Goal: Entertainment & Leisure: Consume media (video, audio)

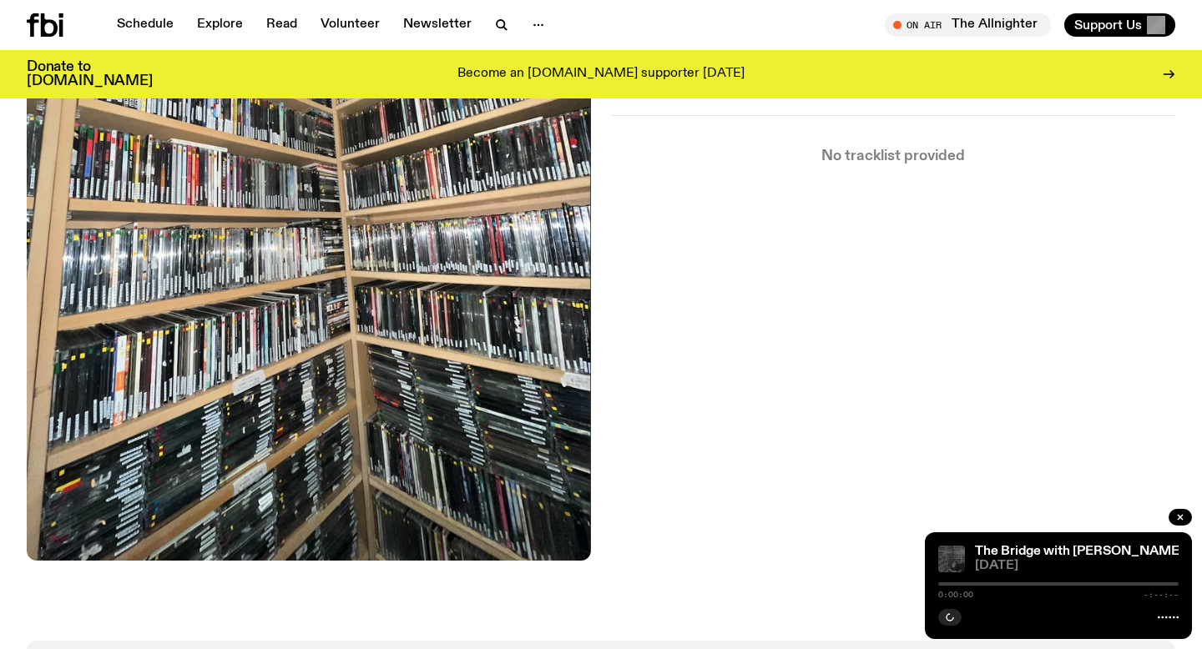
scroll to position [521, 0]
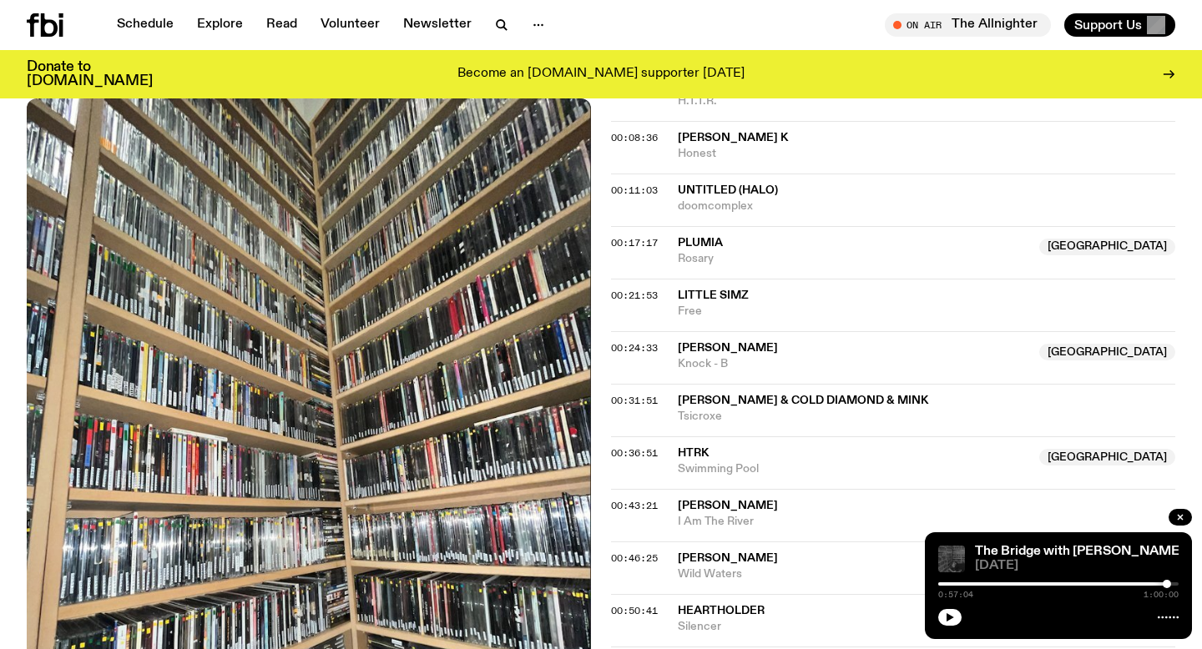
scroll to position [432, 0]
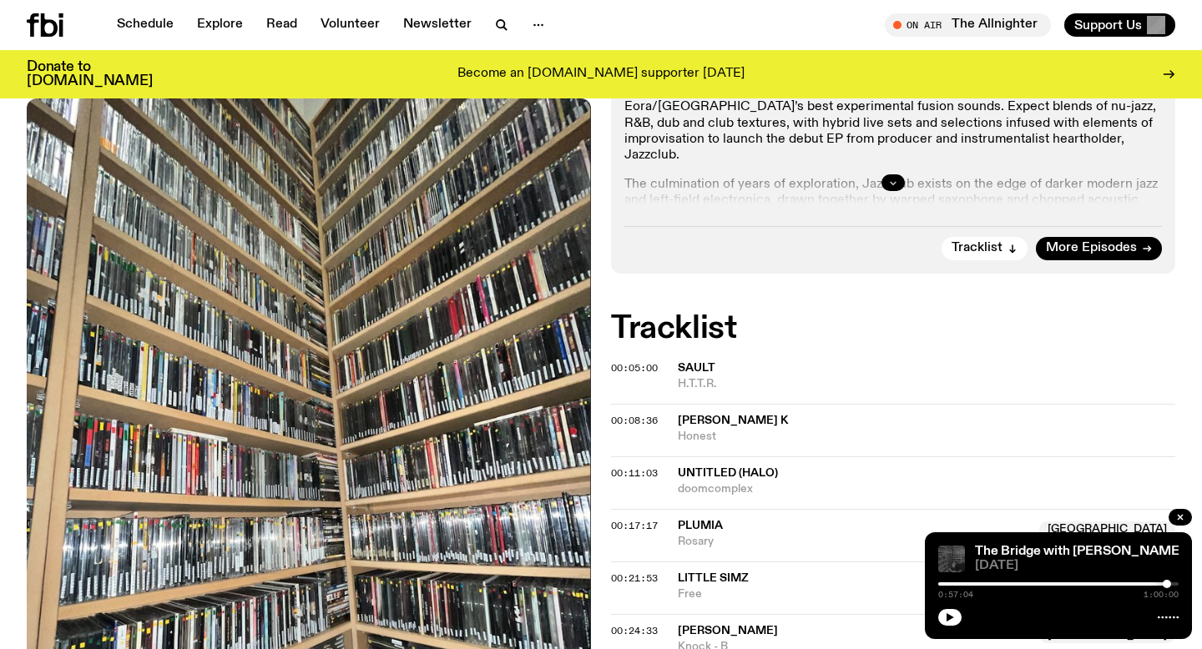
click at [890, 175] on button "button" at bounding box center [892, 182] width 23 height 17
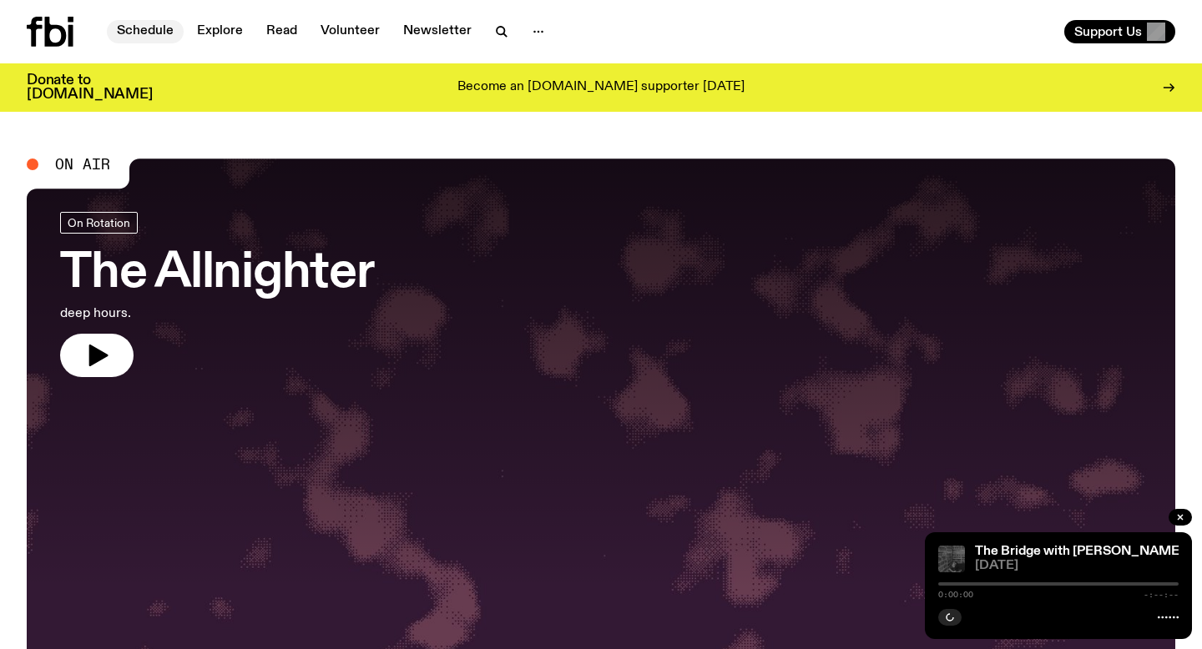
click at [149, 32] on link "Schedule" at bounding box center [145, 31] width 77 height 23
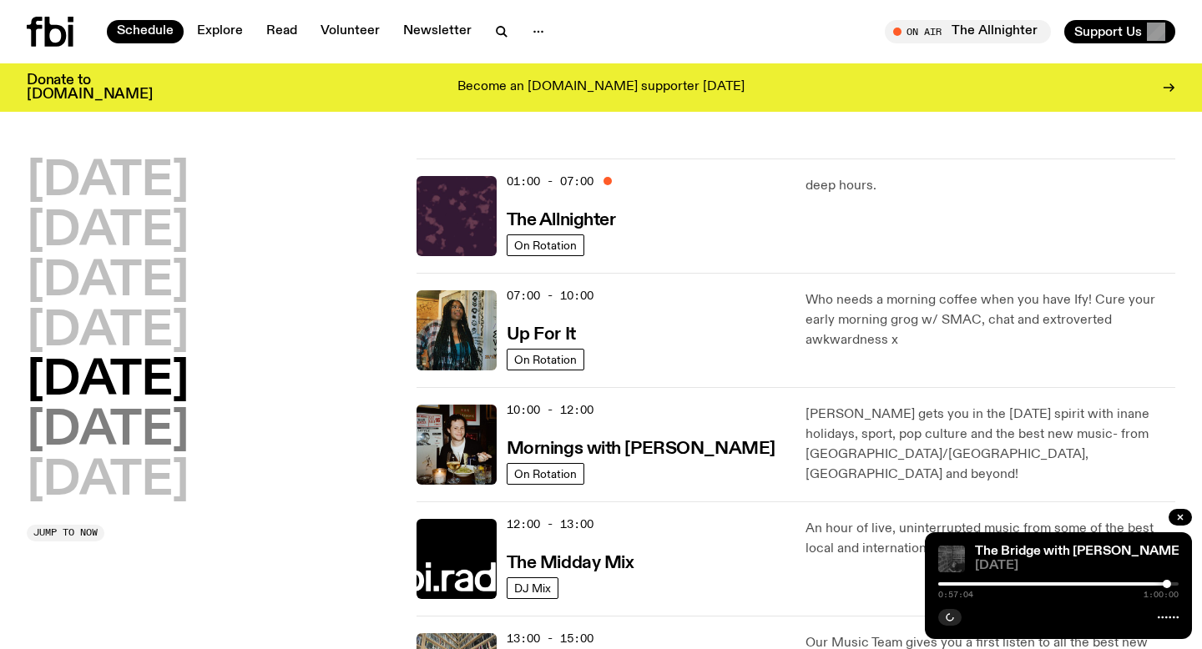
click at [123, 444] on h2 "[DATE]" at bounding box center [108, 431] width 162 height 47
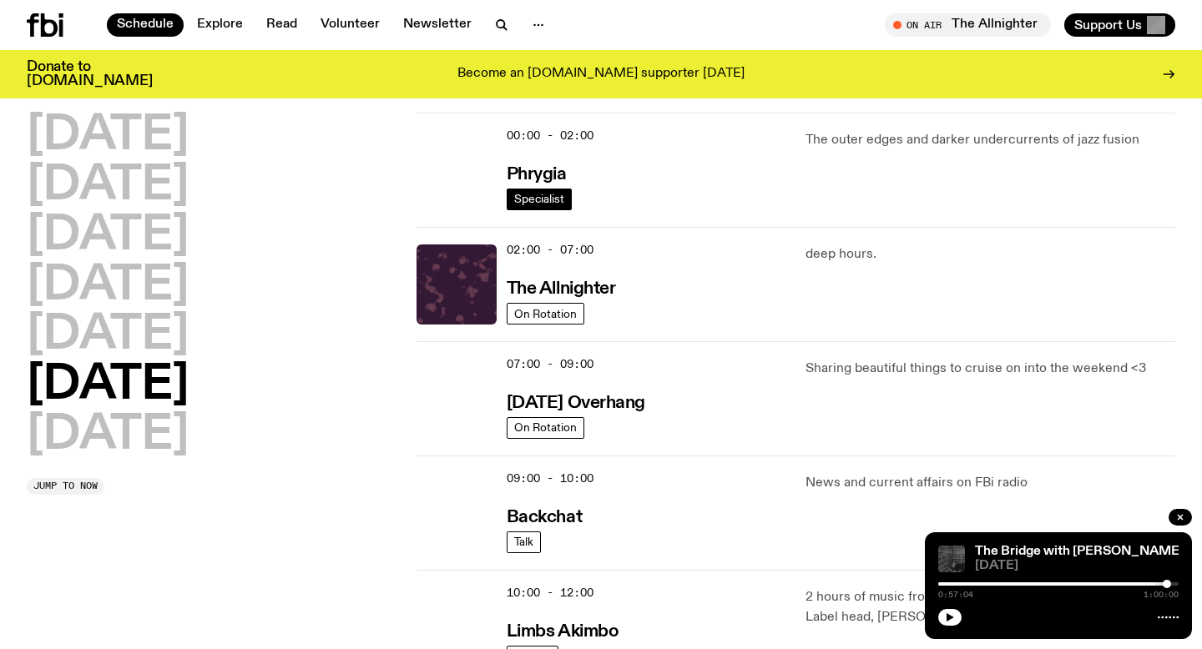
scroll to position [47, 0]
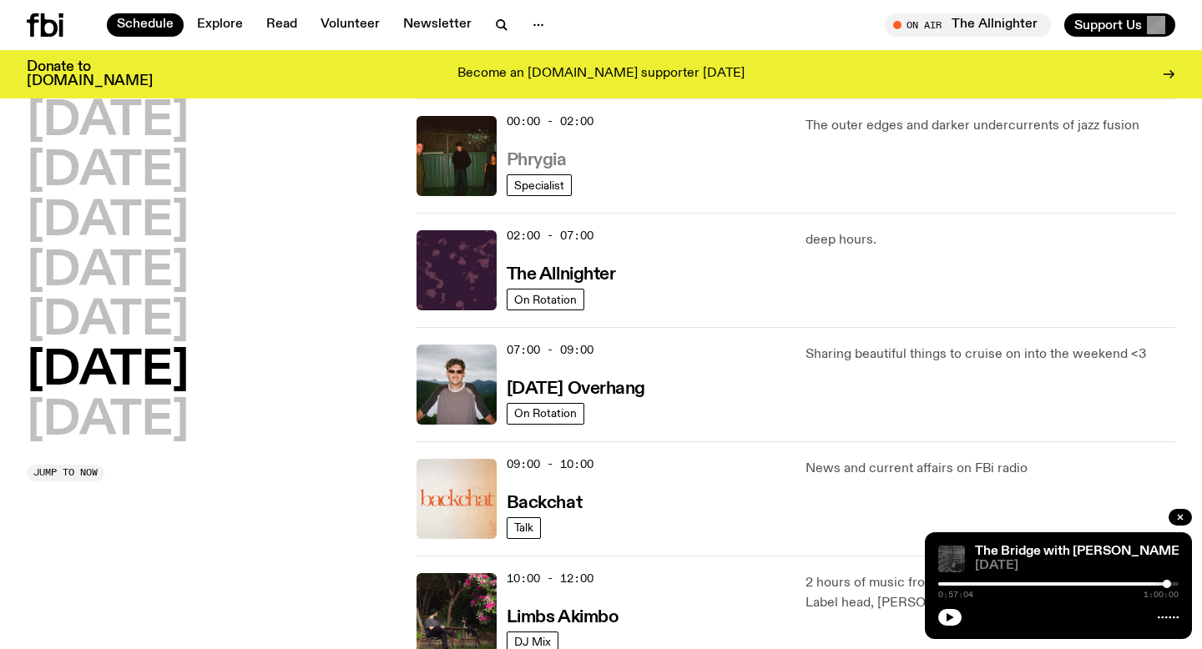
click at [538, 157] on h3 "Phrygia" at bounding box center [537, 161] width 60 height 18
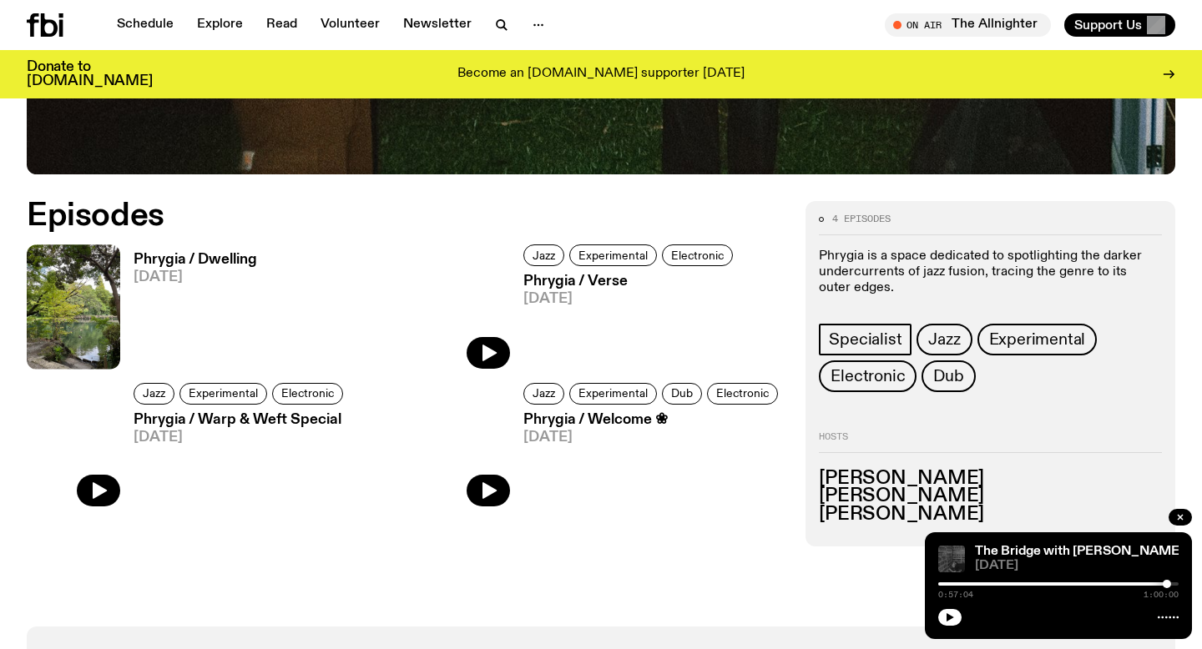
scroll to position [708, 0]
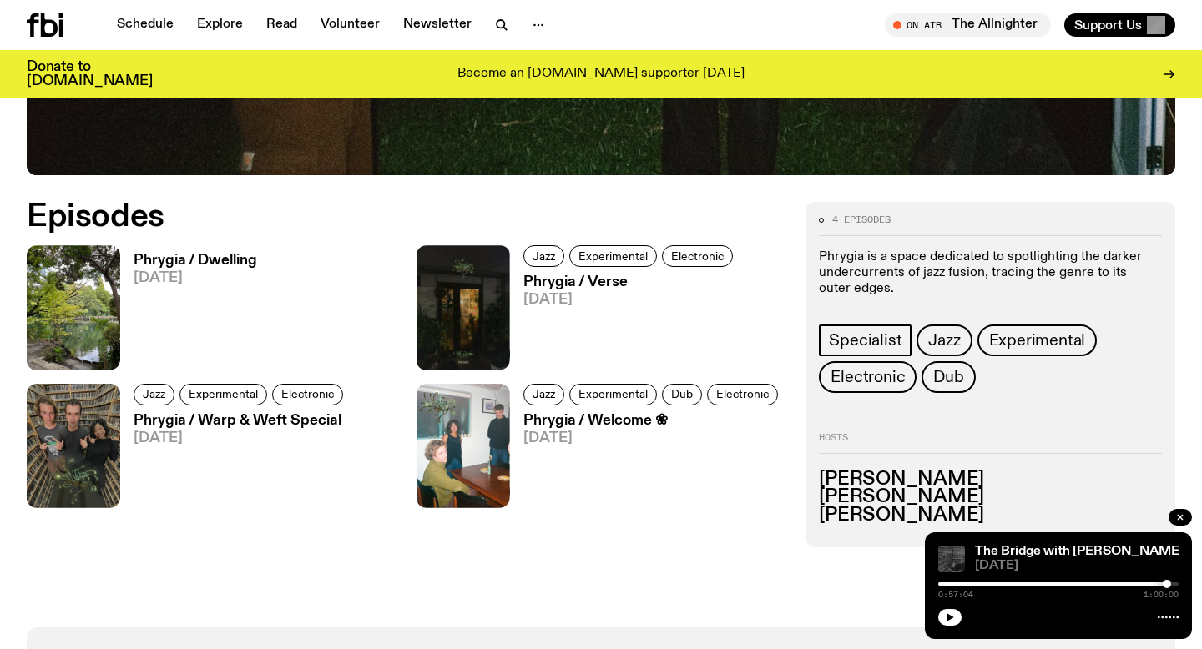
click at [202, 259] on h3 "Phrygia / Dwelling" at bounding box center [196, 261] width 124 height 14
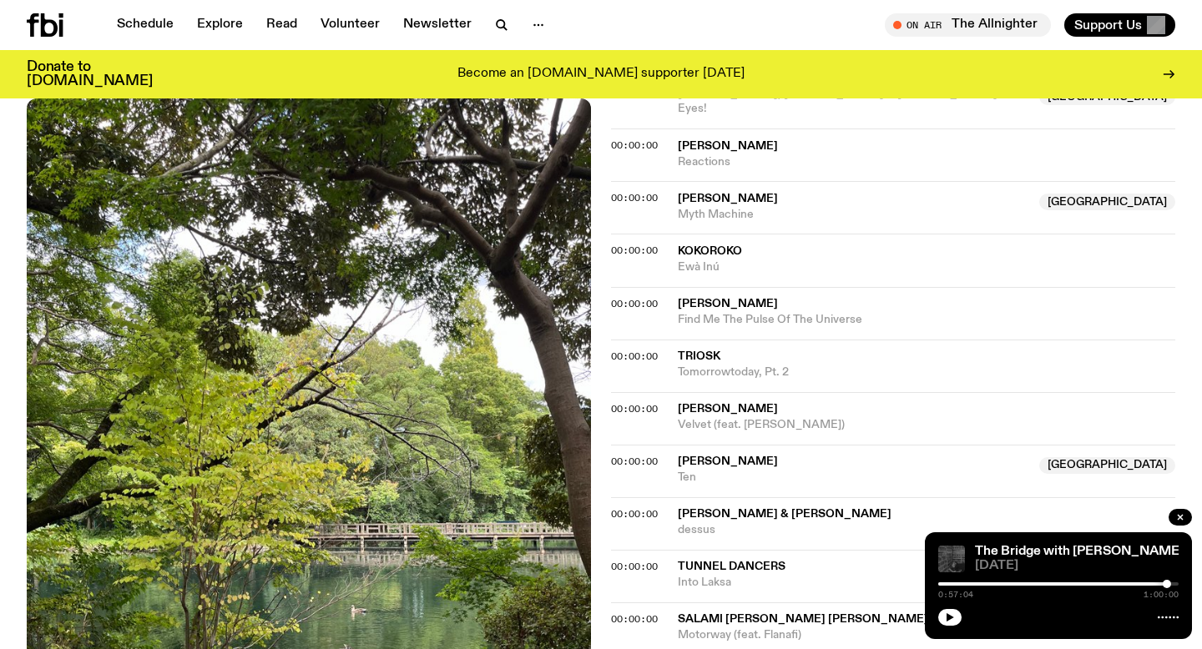
scroll to position [723, 0]
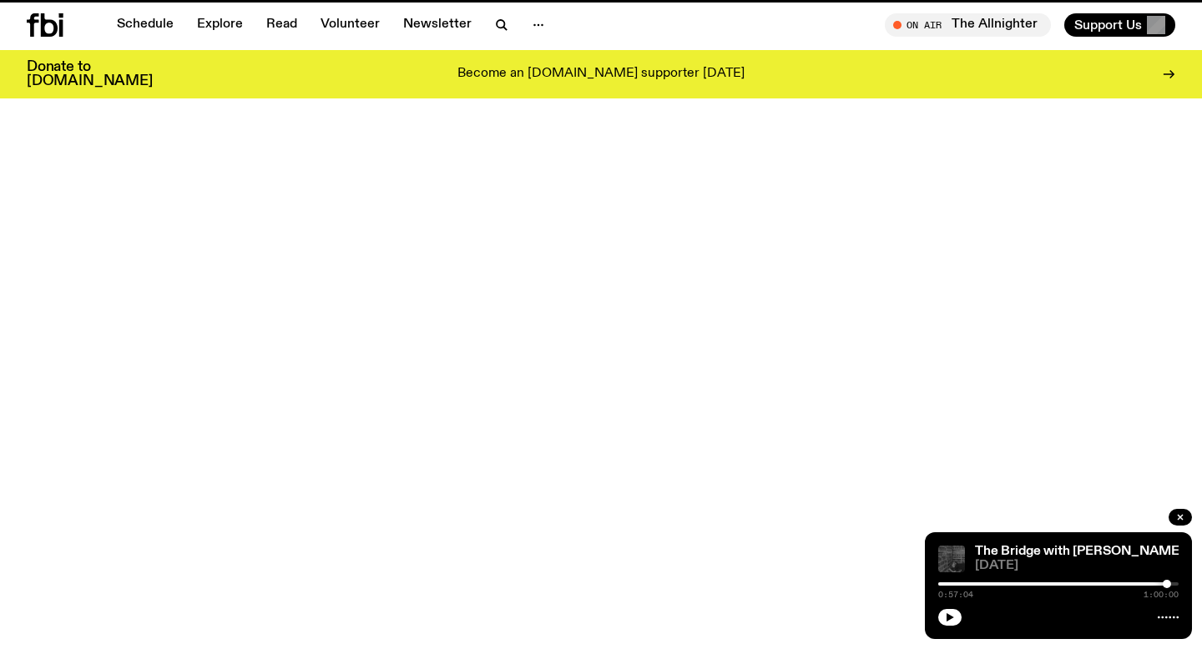
scroll to position [708, 0]
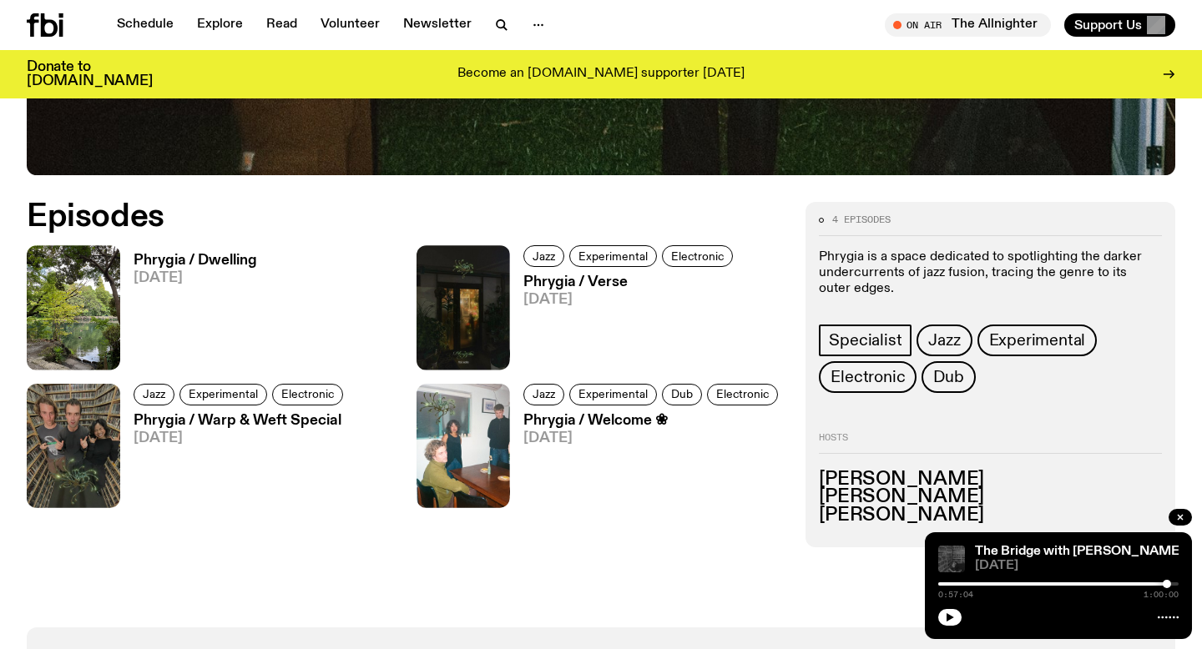
click at [232, 419] on h3 "Phrygia / Warp & Weft Special" at bounding box center [241, 421] width 215 height 14
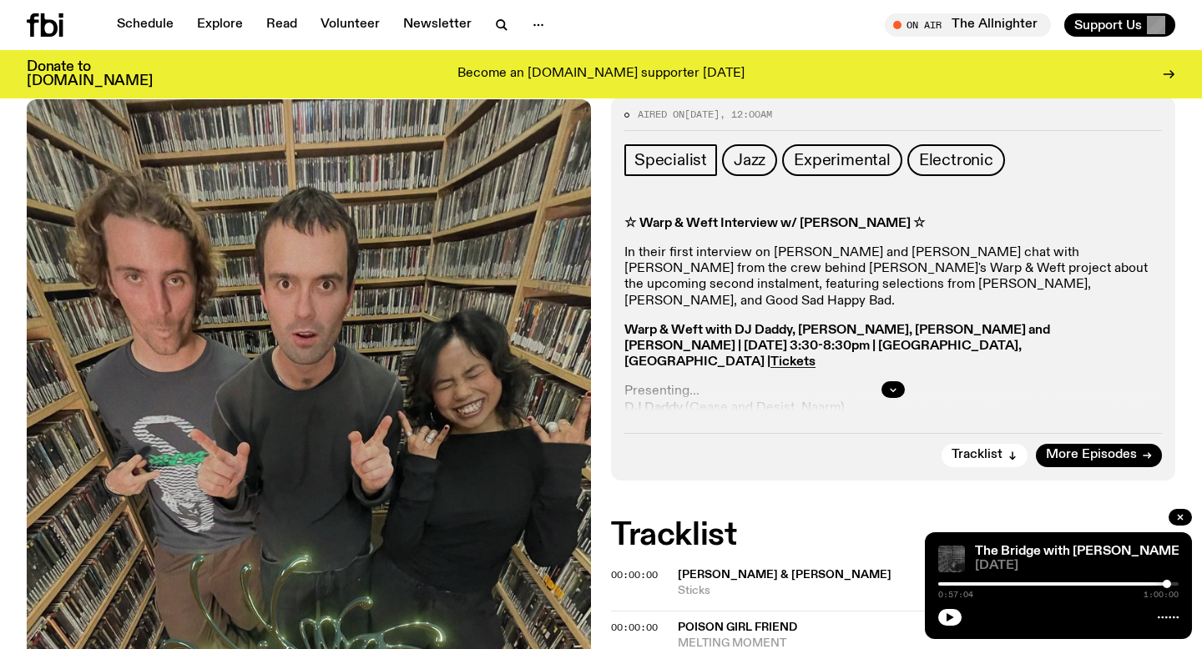
scroll to position [267, 0]
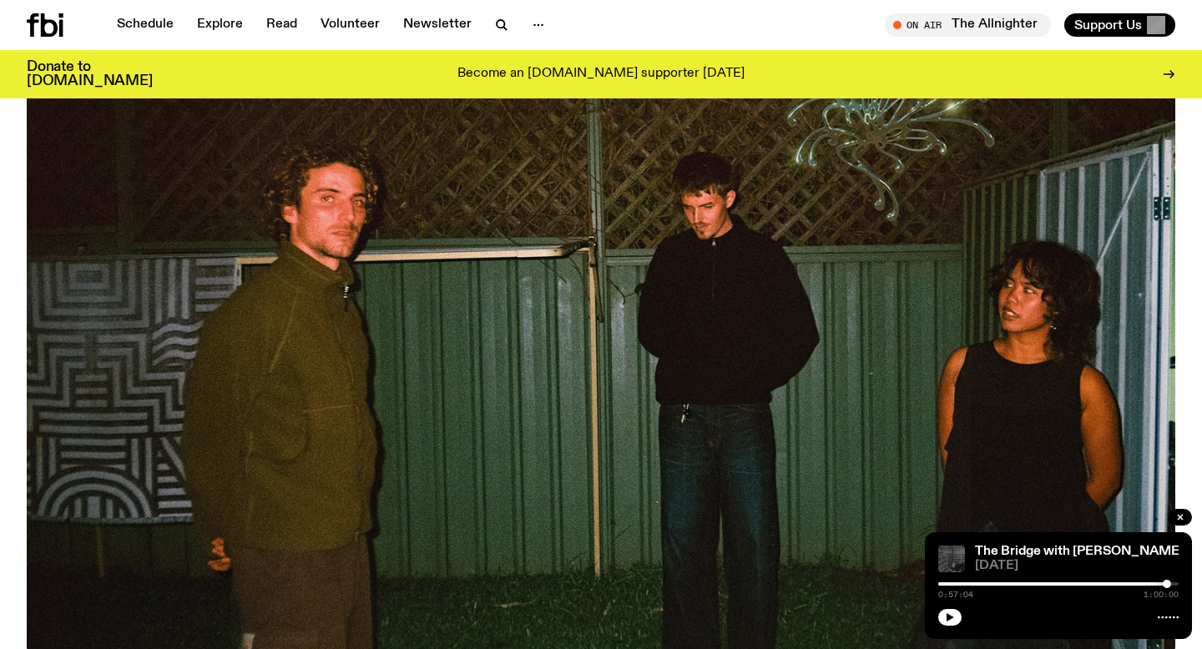
scroll to position [228, 0]
